Goal: Task Accomplishment & Management: Complete application form

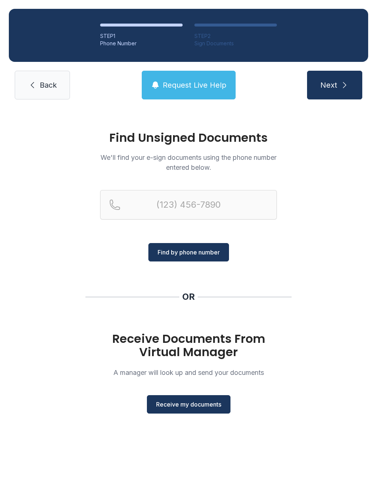
click at [220, 426] on div "Find Unsigned Documents We'll find your e-sign documents using the phone number…" at bounding box center [188, 275] width 377 height 335
click at [339, 85] on button "Next" at bounding box center [334, 85] width 55 height 29
type input "("
click at [46, 78] on link "Back" at bounding box center [42, 85] width 55 height 29
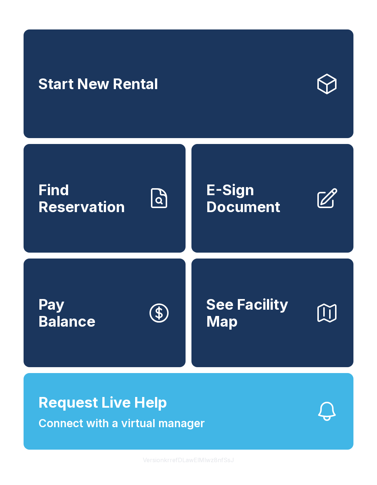
click at [46, 78] on span "Start New Rental" at bounding box center [98, 84] width 120 height 17
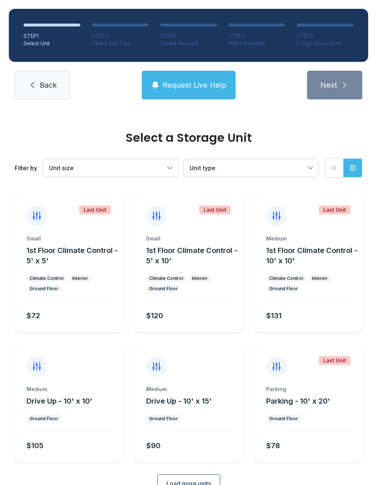
click at [195, 77] on button "Request Live Help" at bounding box center [189, 85] width 94 height 29
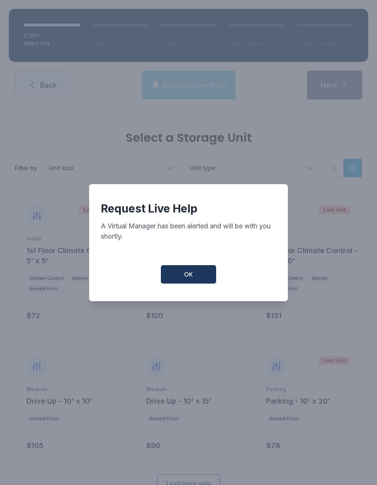
click at [191, 284] on button "OK" at bounding box center [188, 274] width 55 height 18
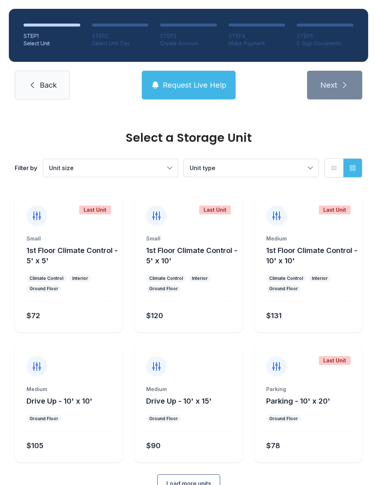
click at [196, 86] on span "Request Live Help" at bounding box center [195, 85] width 64 height 10
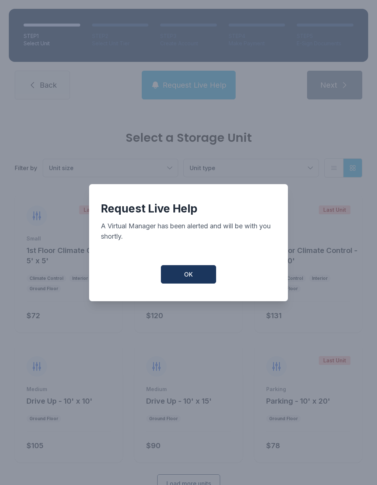
click at [191, 271] on button "OK" at bounding box center [188, 274] width 55 height 18
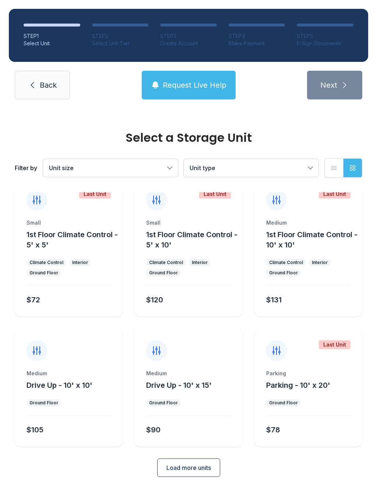
scroll to position [15, 0]
click at [192, 82] on span "Request Live Help" at bounding box center [195, 85] width 64 height 10
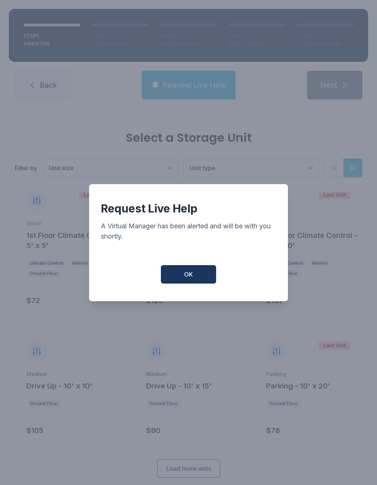
click at [198, 276] on button "OK" at bounding box center [188, 274] width 55 height 18
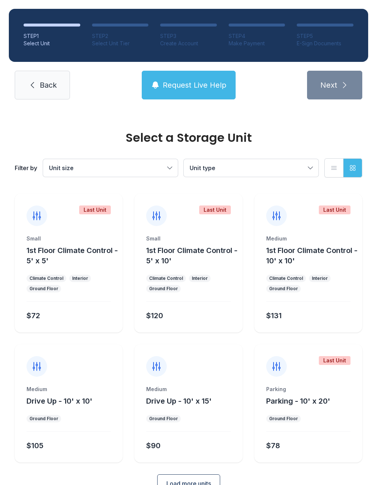
scroll to position [0, 0]
click at [197, 484] on span "Load more units" at bounding box center [189, 483] width 45 height 9
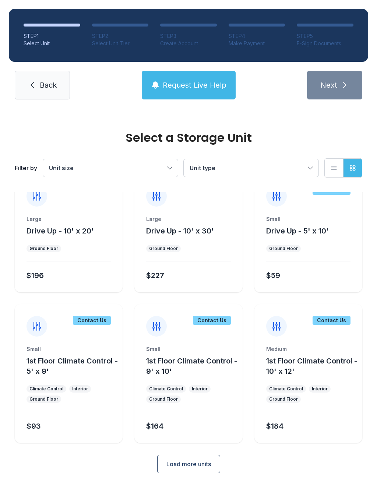
scroll to position [300, 0]
click at [202, 464] on span "Load more units" at bounding box center [189, 464] width 45 height 9
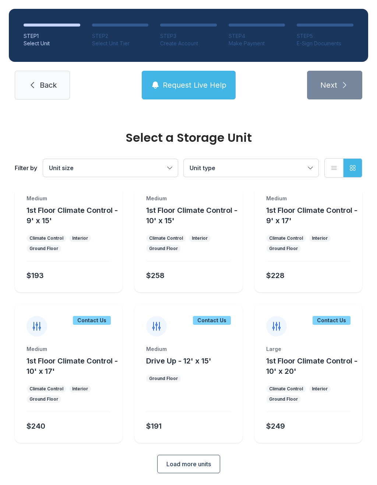
scroll to position [601, 0]
click at [203, 465] on span "Load more units" at bounding box center [189, 464] width 45 height 9
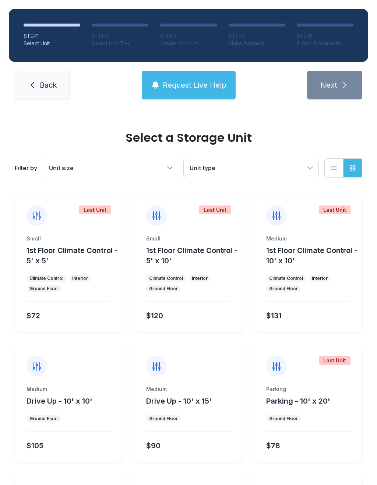
scroll to position [0, 0]
click at [304, 170] on span "Unit type" at bounding box center [248, 168] width 116 height 9
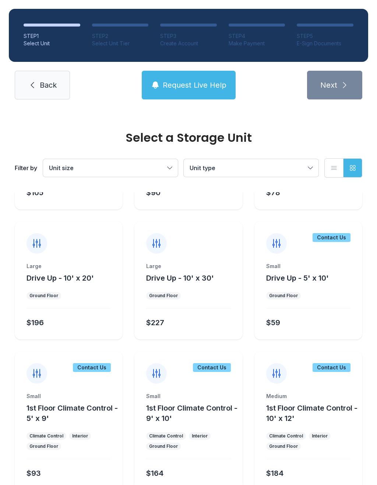
scroll to position [248, 0]
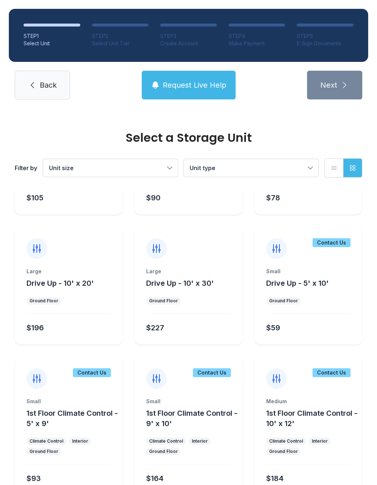
click at [50, 85] on span "Back" at bounding box center [48, 85] width 17 height 10
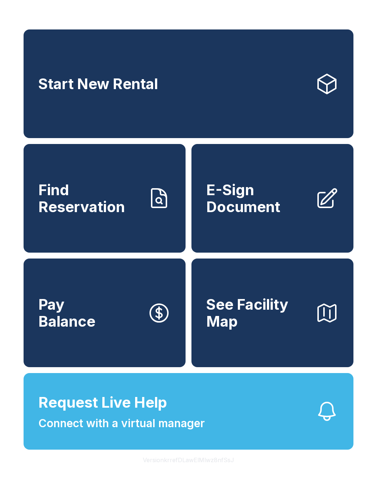
click at [109, 215] on span "Find Reservation" at bounding box center [89, 199] width 103 height 34
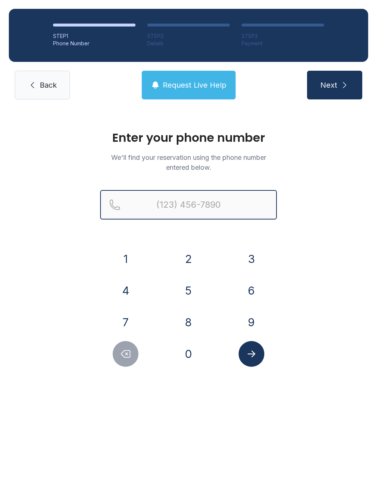
click at [175, 202] on input "Reservation phone number" at bounding box center [188, 204] width 177 height 29
type input "[PHONE_NUMBER]"
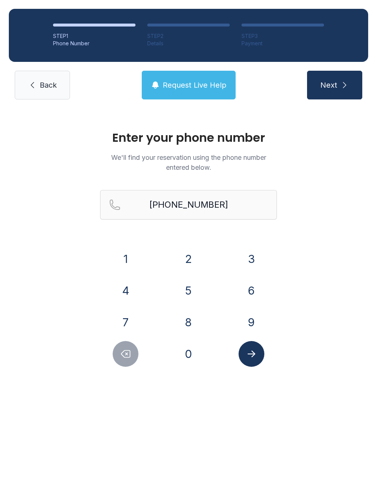
click at [343, 80] on button "Next" at bounding box center [334, 85] width 55 height 29
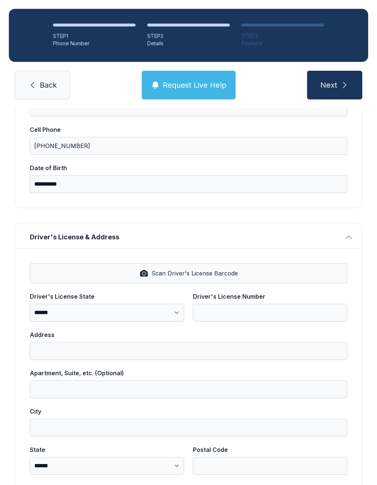
scroll to position [151, 0]
click at [193, 273] on span "Scan Driver's License Barcode" at bounding box center [194, 273] width 87 height 9
select select "**"
type input "*********"
type input "**********"
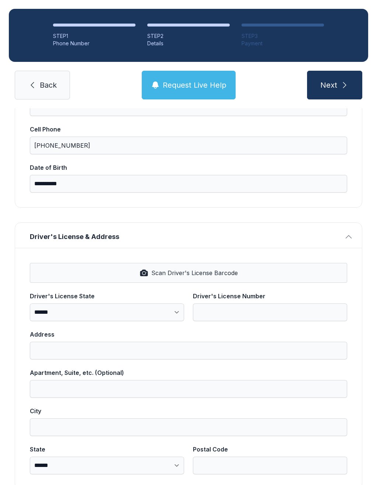
type input "*******"
select select "**"
type input "*****"
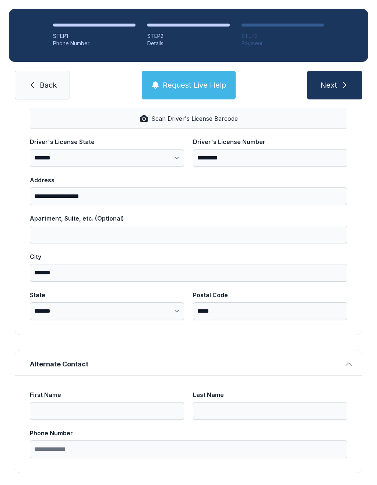
scroll to position [305, 0]
click at [345, 83] on icon "submit" at bounding box center [345, 85] width 9 height 9
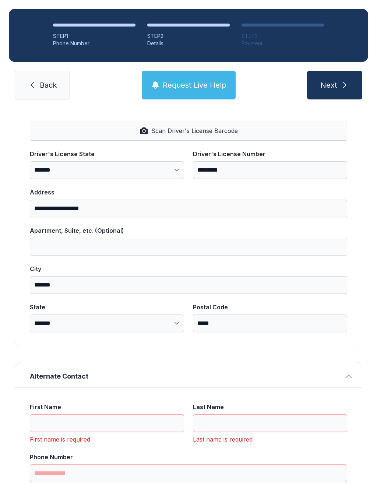
scroll to position [0, 0]
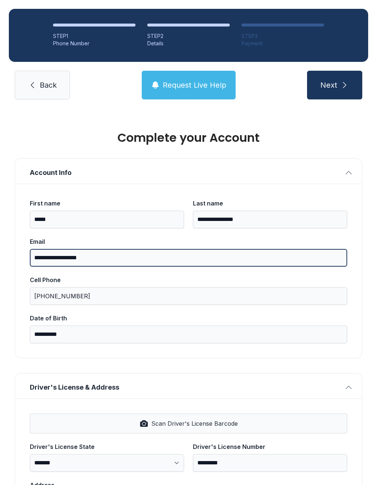
type input "**********"
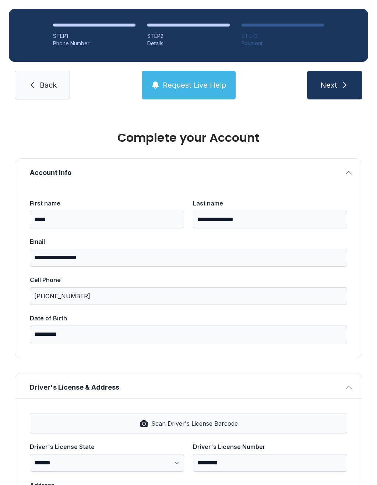
click at [342, 87] on icon "submit" at bounding box center [345, 85] width 9 height 9
type input "*"
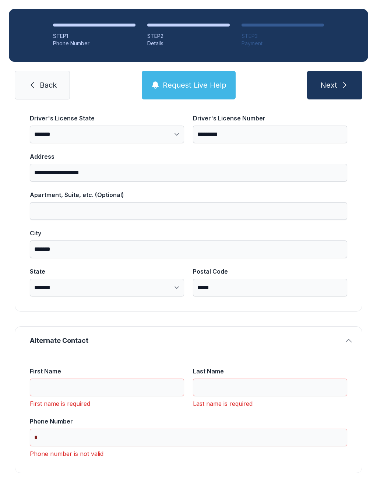
scroll to position [328, 0]
click at [60, 381] on input "First Name" at bounding box center [107, 388] width 154 height 18
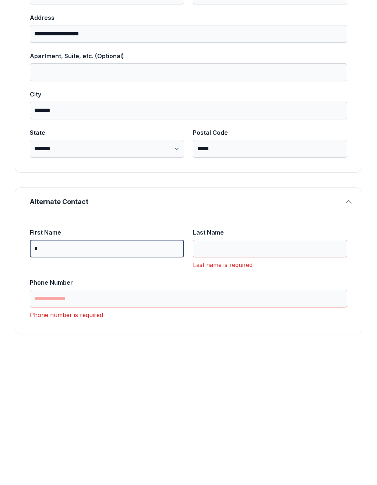
type input "*"
type input "**"
click at [262, 379] on input "Last Name" at bounding box center [270, 388] width 154 height 18
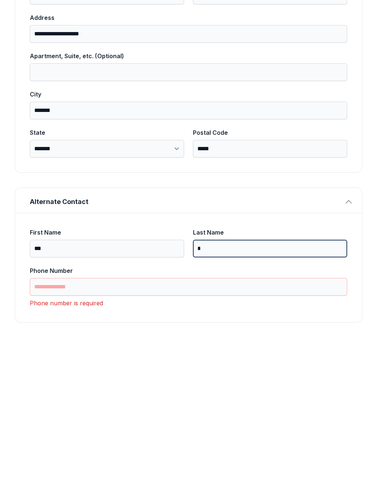
scroll to position [317, 0]
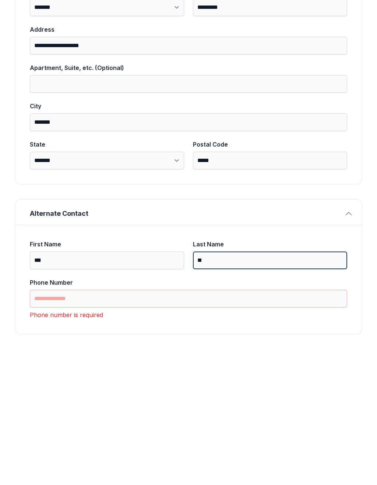
type input "**"
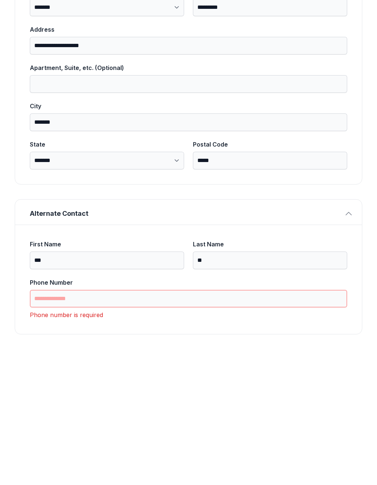
click at [167, 429] on input "Phone Number" at bounding box center [189, 438] width 318 height 18
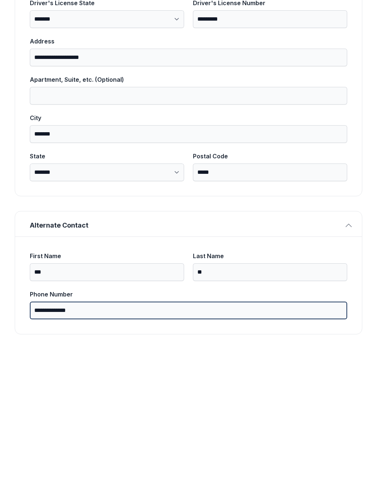
type input "**********"
click at [335, 71] on button "Next" at bounding box center [334, 85] width 55 height 29
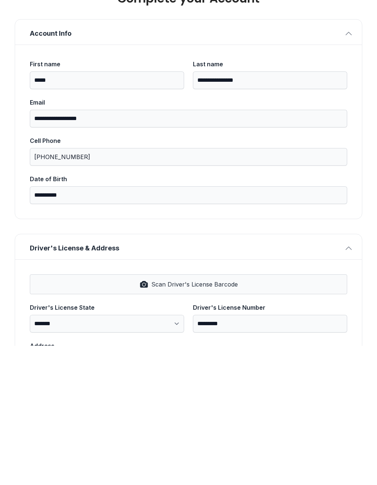
scroll to position [0, 0]
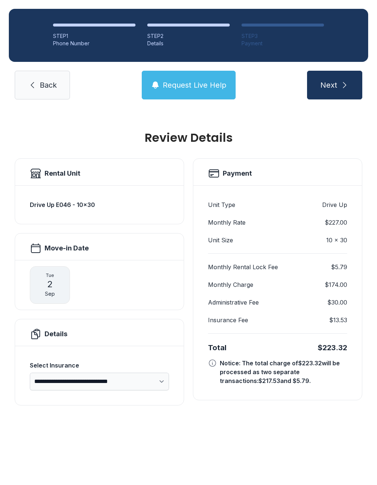
click at [41, 80] on span "Back" at bounding box center [48, 85] width 17 height 10
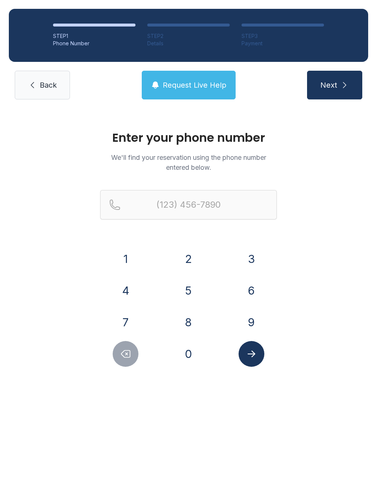
click at [344, 84] on icon "submit" at bounding box center [344, 85] width 3 height 6
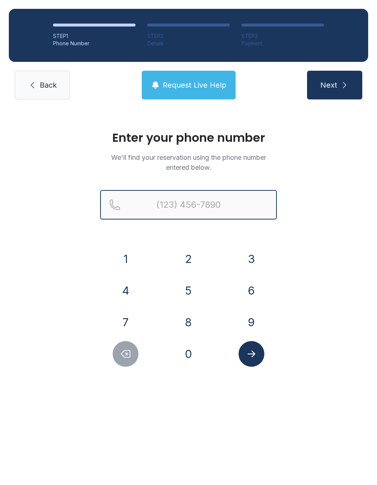
type input "("
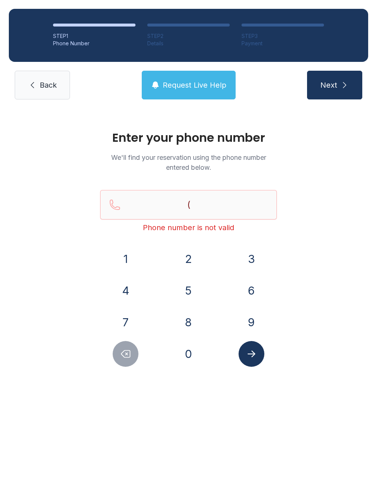
click at [133, 278] on div "4" at bounding box center [125, 291] width 51 height 26
click at [129, 289] on button "4" at bounding box center [126, 291] width 26 height 26
click at [190, 358] on button "0" at bounding box center [189, 354] width 26 height 26
click at [129, 286] on button "4" at bounding box center [126, 291] width 26 height 26
click at [255, 289] on button "6" at bounding box center [252, 291] width 26 height 26
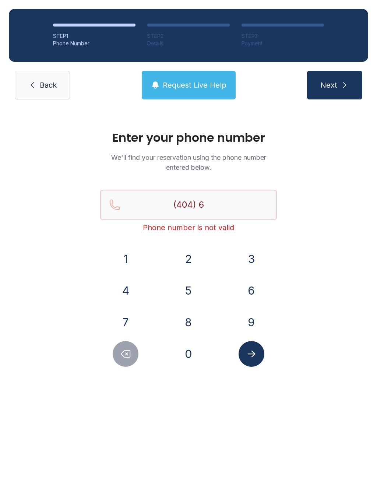
click at [137, 253] on button "1" at bounding box center [126, 259] width 26 height 26
click at [197, 353] on button "0" at bounding box center [189, 354] width 26 height 26
click at [130, 257] on button "1" at bounding box center [126, 259] width 26 height 26
click at [188, 356] on button "0" at bounding box center [189, 354] width 26 height 26
click at [135, 320] on button "7" at bounding box center [126, 323] width 26 height 26
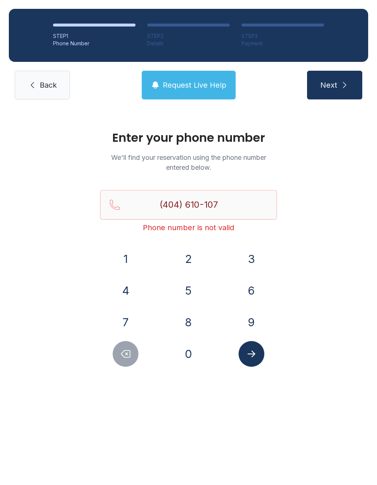
click at [140, 252] on div "1" at bounding box center [125, 259] width 51 height 26
click at [138, 259] on button "1" at bounding box center [126, 259] width 26 height 26
type input "[PHONE_NUMBER]"
click at [259, 358] on button "Submit lookup form" at bounding box center [252, 354] width 26 height 26
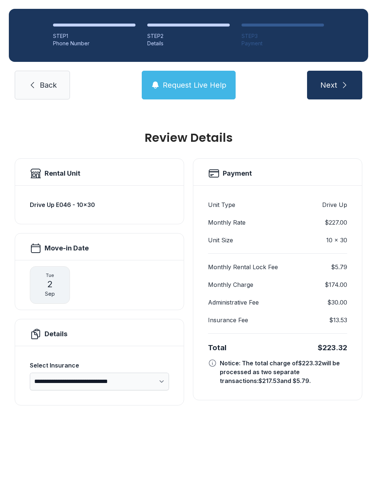
click at [41, 76] on link "Back" at bounding box center [42, 85] width 55 height 29
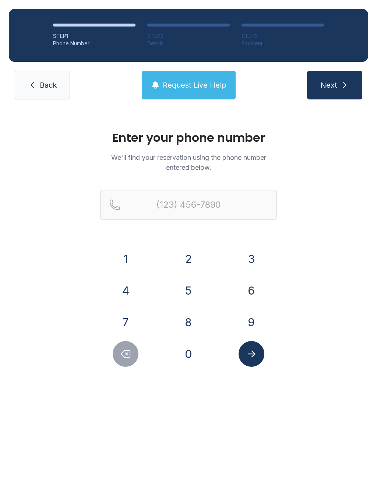
click at [45, 82] on span "Back" at bounding box center [48, 85] width 17 height 10
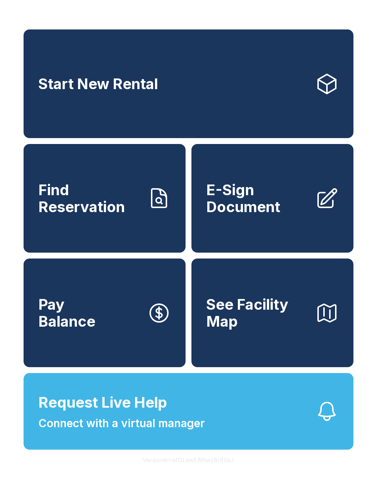
click at [271, 215] on span "E-Sign Document" at bounding box center [257, 199] width 103 height 34
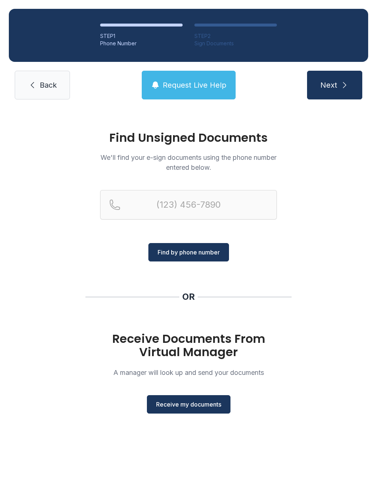
click at [204, 405] on span "Receive my documents" at bounding box center [188, 404] width 65 height 9
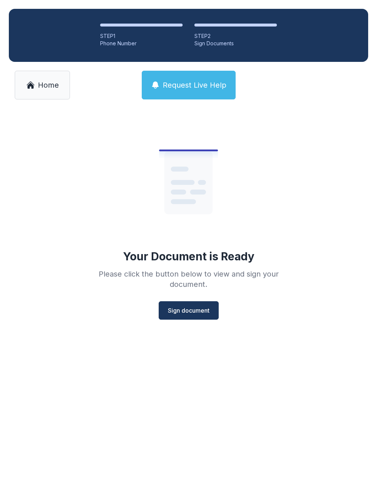
click at [194, 312] on span "Sign document" at bounding box center [189, 310] width 42 height 9
